Goal: Check status: Check status

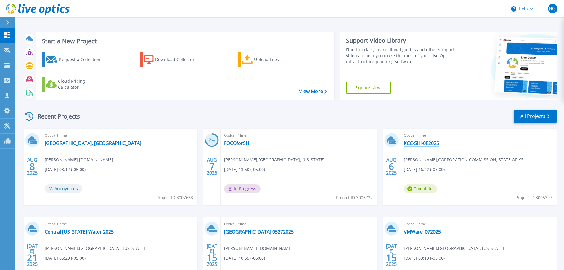
click at [420, 144] on link "KCC-SHI-082025" at bounding box center [421, 143] width 35 height 6
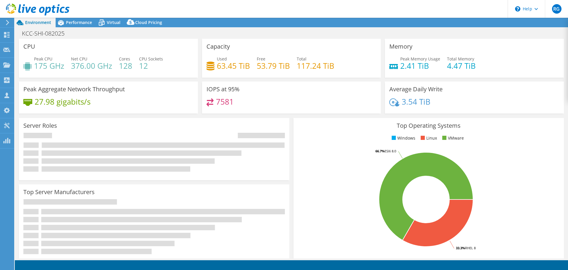
select select "USD"
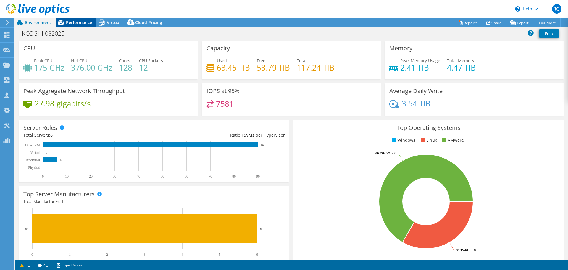
click at [75, 21] on span "Performance" at bounding box center [79, 23] width 26 height 6
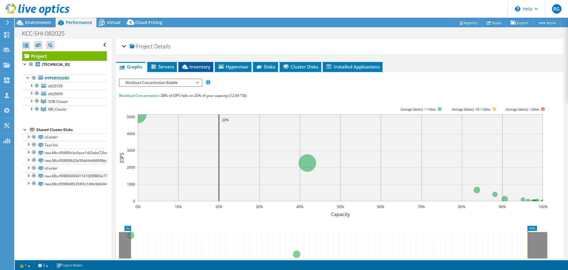
click at [199, 67] on span "Inventory" at bounding box center [195, 67] width 29 height 6
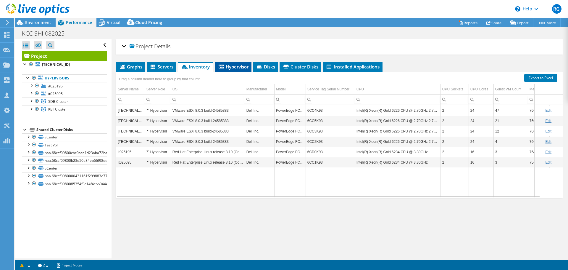
click at [239, 68] on span "Hypervisor" at bounding box center [233, 67] width 31 height 6
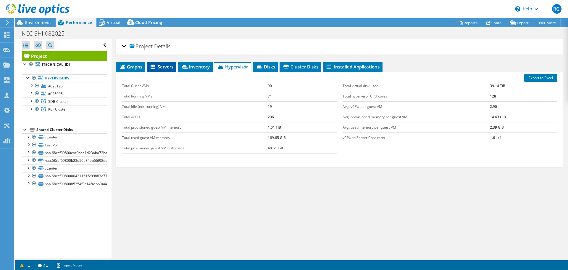
click at [167, 66] on span "Servers" at bounding box center [162, 67] width 24 height 6
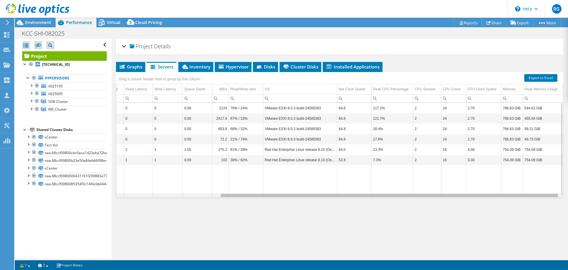
drag, startPoint x: 397, startPoint y: 195, endPoint x: 517, endPoint y: 193, distance: 119.6
click at [517, 193] on body "RG Partner Team Member Robert Gregory robert_gregory@shi.com shi.com My Profile…" at bounding box center [284, 135] width 568 height 270
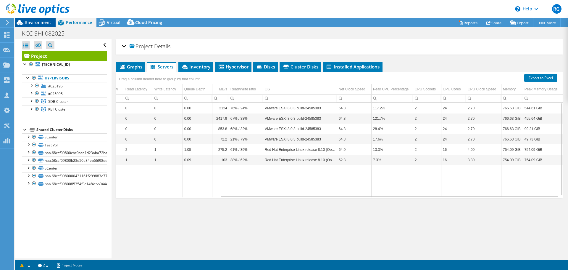
click at [32, 24] on span "Environment" at bounding box center [38, 23] width 26 height 6
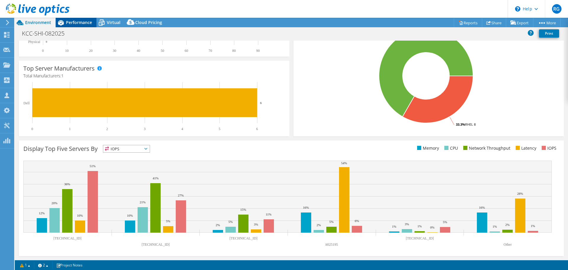
click at [83, 24] on span "Performance" at bounding box center [79, 23] width 26 height 6
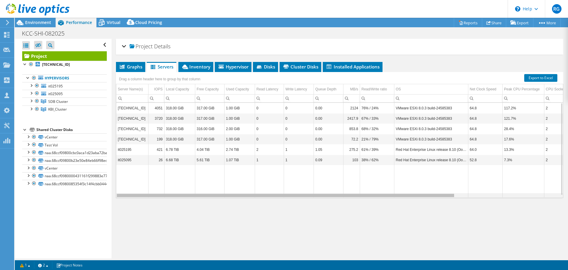
drag, startPoint x: 241, startPoint y: 195, endPoint x: 136, endPoint y: 164, distance: 109.8
click at [116, 184] on body "RG Partner Team Member Robert Gregory robert_gregory@shi.com shi.com My Profile…" at bounding box center [284, 135] width 568 height 270
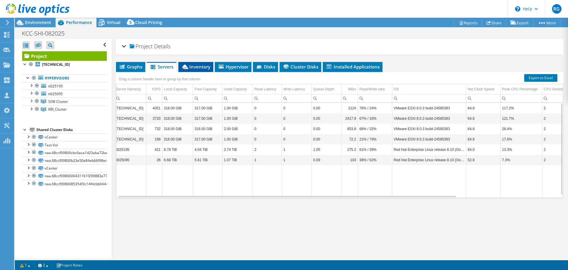
click at [198, 67] on span "Inventory" at bounding box center [195, 67] width 29 height 6
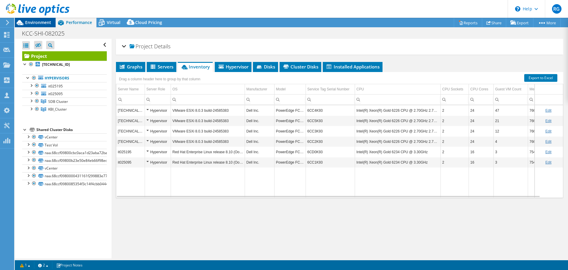
click at [42, 21] on span "Environment" at bounding box center [38, 23] width 26 height 6
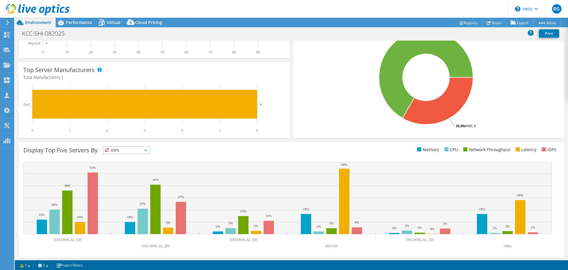
scroll to position [125, 0]
